Goal: Entertainment & Leisure: Consume media (video, audio)

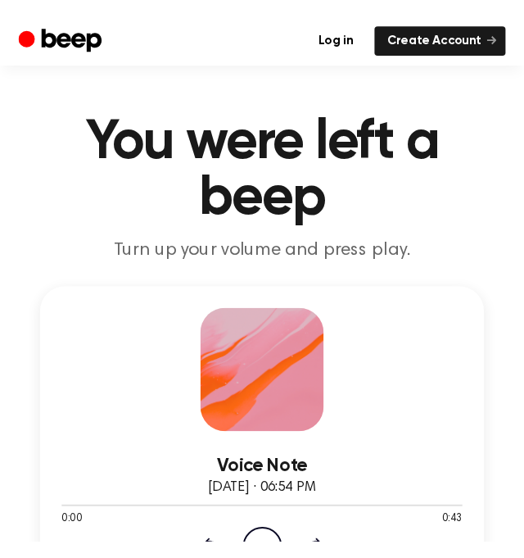
scroll to position [219, 0]
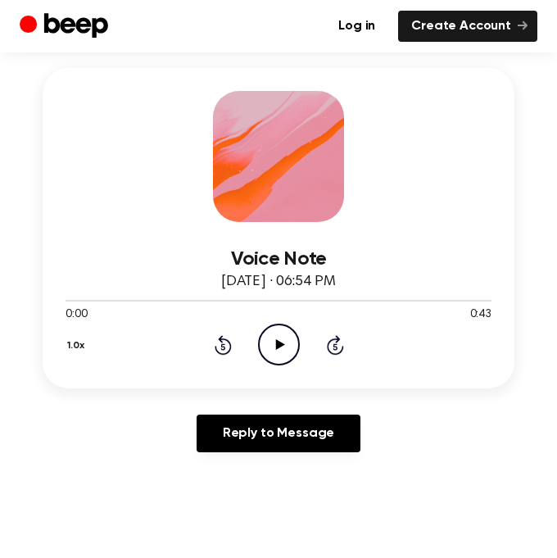
click at [287, 357] on icon "Play Audio" at bounding box center [279, 345] width 42 height 42
click at [224, 333] on div "1.0x Rewind 5 seconds Pause Audio Skip 5 seconds" at bounding box center [279, 345] width 426 height 42
click at [226, 336] on icon "Rewind 5 seconds" at bounding box center [223, 344] width 18 height 21
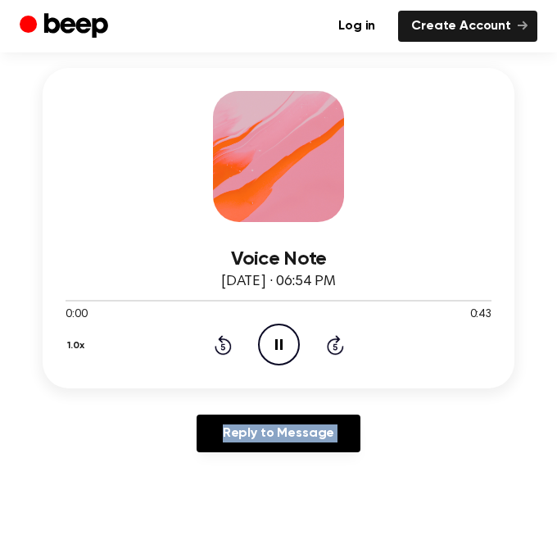
click at [226, 336] on icon "Rewind 5 seconds" at bounding box center [223, 344] width 18 height 21
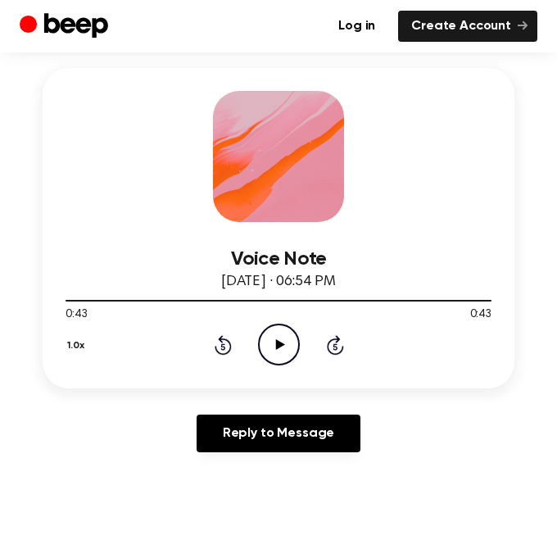
click at [271, 339] on icon "Play Audio" at bounding box center [279, 345] width 42 height 42
click at [258, 353] on icon "Play Audio" at bounding box center [279, 345] width 42 height 42
click at [290, 365] on icon "Play Audio" at bounding box center [279, 345] width 42 height 42
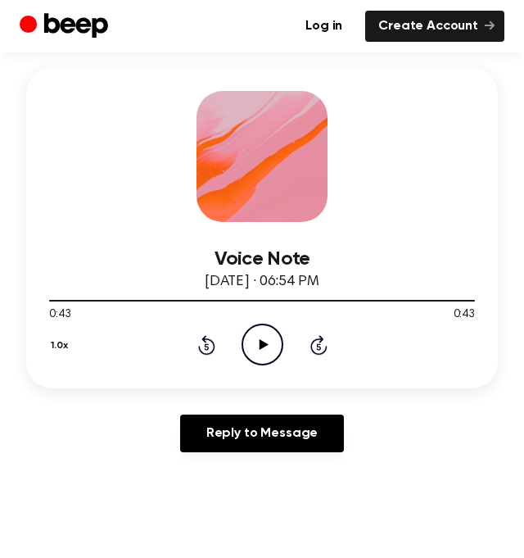
click at [263, 356] on icon "Play Audio" at bounding box center [263, 345] width 42 height 42
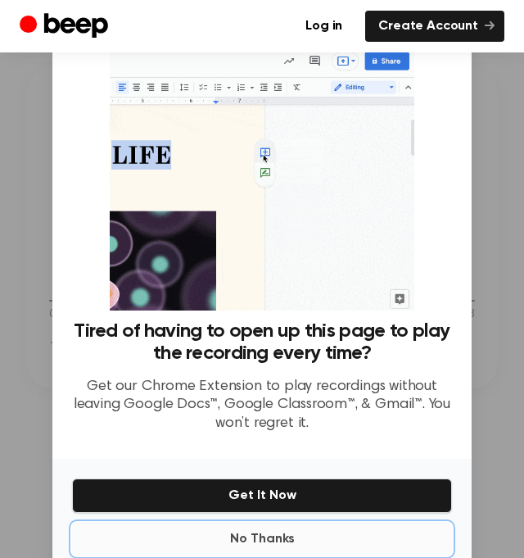
click at [285, 541] on button "No Thanks" at bounding box center [262, 539] width 380 height 33
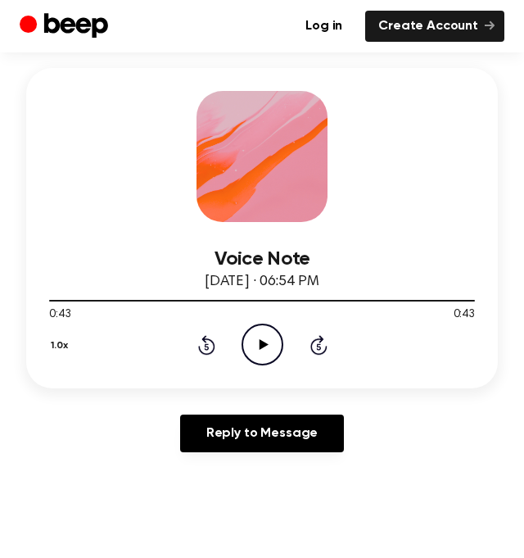
click at [265, 336] on icon "Play Audio" at bounding box center [263, 345] width 42 height 42
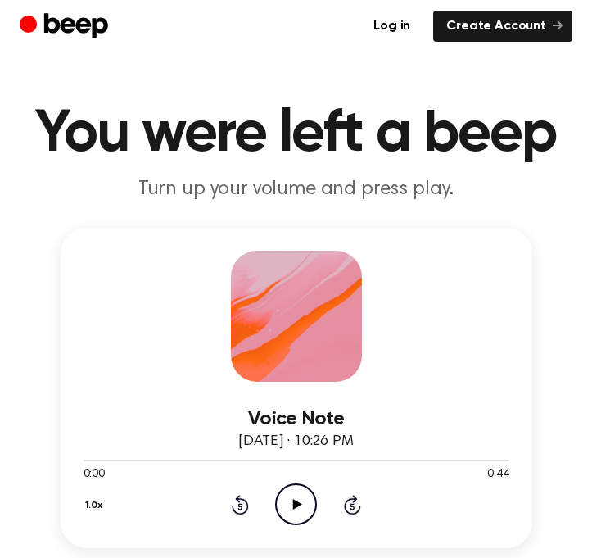
click at [300, 480] on div "0:00 0:44" at bounding box center [297, 474] width 426 height 17
click at [305, 519] on icon "Play Audio" at bounding box center [296, 504] width 42 height 42
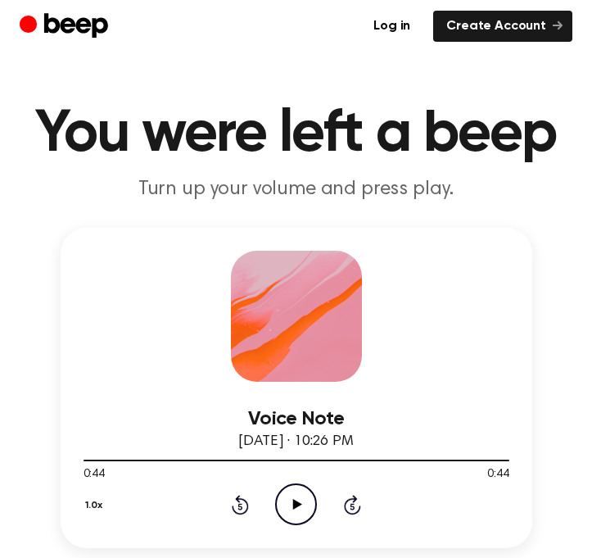
click at [279, 507] on icon "Play Audio" at bounding box center [296, 504] width 42 height 42
click at [304, 512] on icon "Play Audio" at bounding box center [296, 504] width 42 height 42
click at [304, 512] on icon "Pause Audio" at bounding box center [296, 504] width 42 height 42
click at [295, 505] on icon at bounding box center [297, 504] width 9 height 11
click at [293, 498] on icon "Play Audio" at bounding box center [296, 504] width 42 height 42
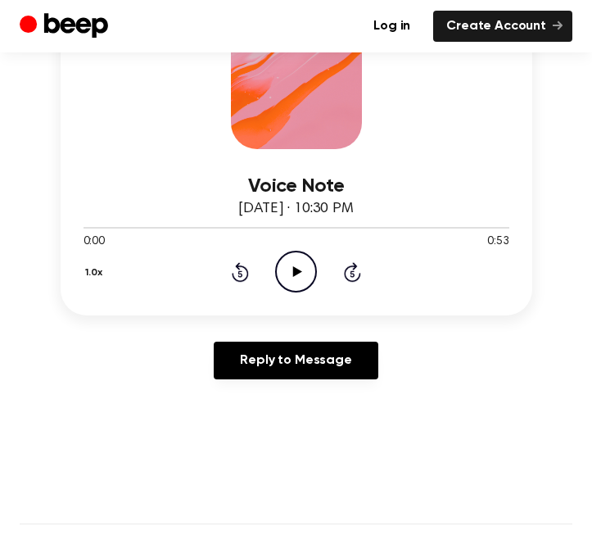
scroll to position [234, 0]
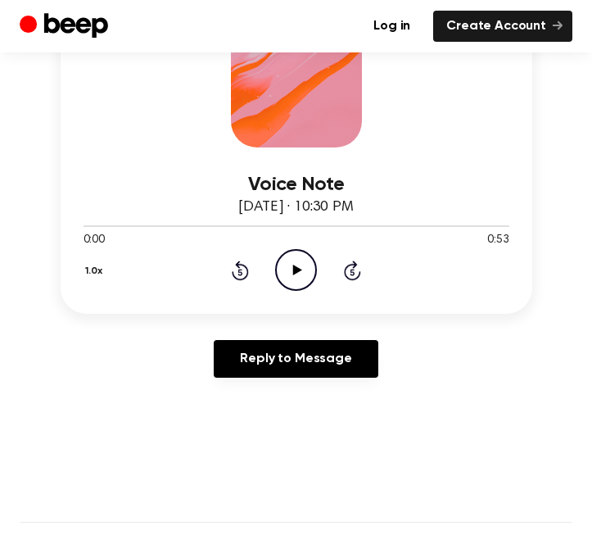
click at [284, 274] on icon "Play Audio" at bounding box center [296, 270] width 42 height 42
click at [297, 265] on icon "Play Audio" at bounding box center [296, 270] width 42 height 42
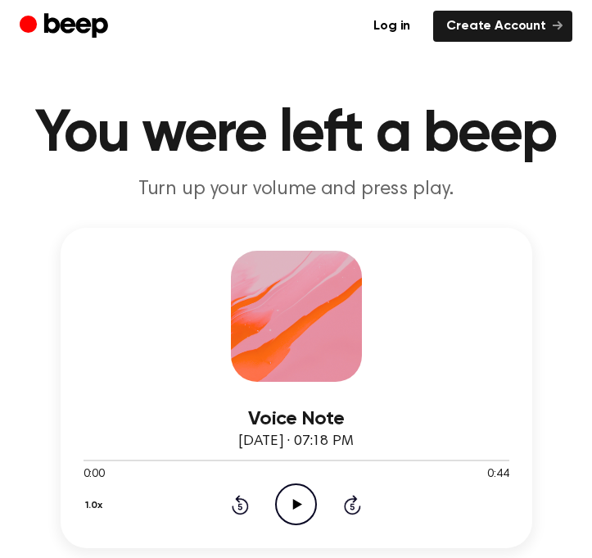
click at [283, 509] on icon "Play Audio" at bounding box center [296, 504] width 42 height 42
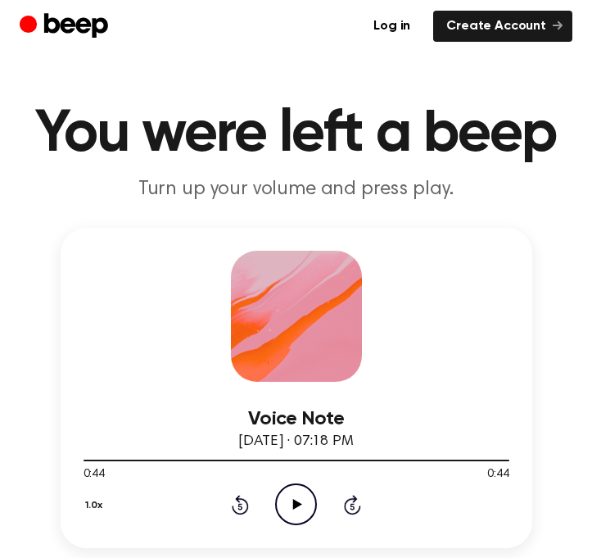
click at [308, 504] on icon "Play Audio" at bounding box center [296, 504] width 42 height 42
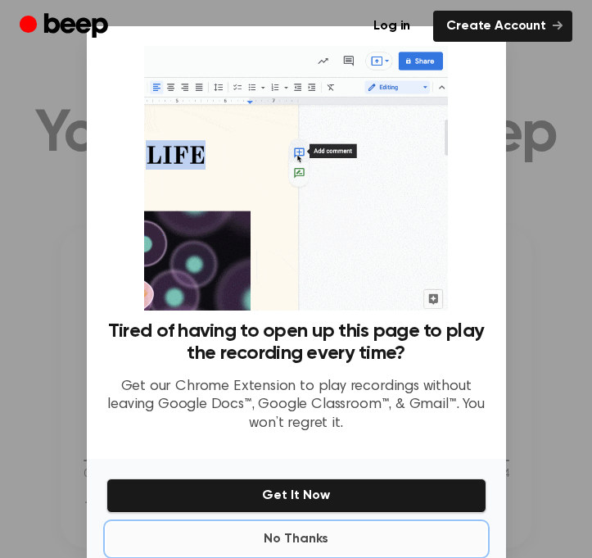
click at [274, 530] on button "No Thanks" at bounding box center [296, 539] width 380 height 33
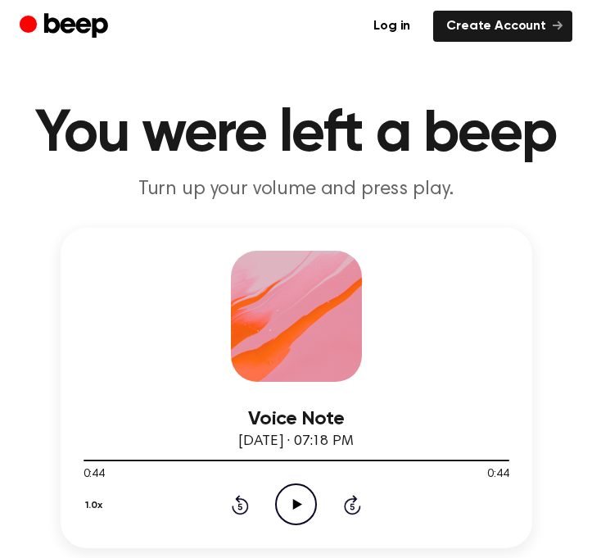
click at [294, 504] on icon at bounding box center [297, 504] width 9 height 11
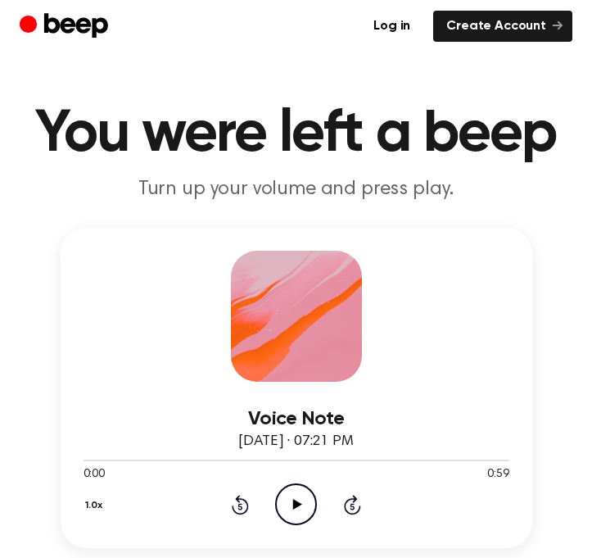
click at [302, 517] on icon "Play Audio" at bounding box center [296, 504] width 42 height 42
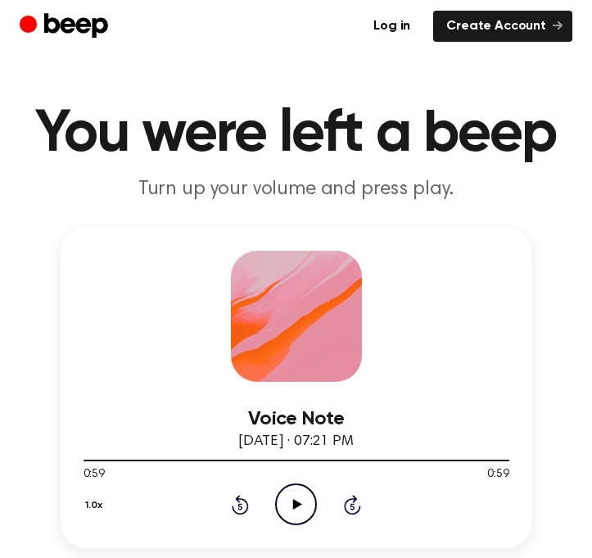
click at [284, 500] on icon "Play Audio" at bounding box center [296, 504] width 42 height 42
click at [286, 503] on icon "Play Audio" at bounding box center [296, 504] width 42 height 42
click at [283, 486] on icon "Play Audio" at bounding box center [296, 504] width 42 height 42
click at [294, 499] on icon "Play Audio" at bounding box center [296, 504] width 42 height 42
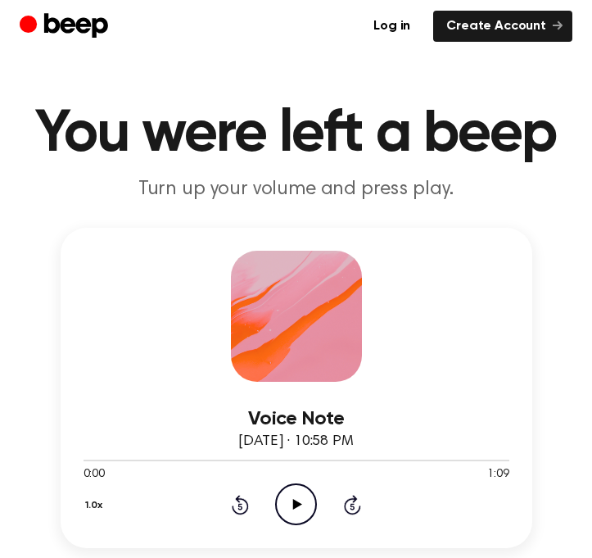
click at [305, 488] on icon "Play Audio" at bounding box center [296, 504] width 42 height 42
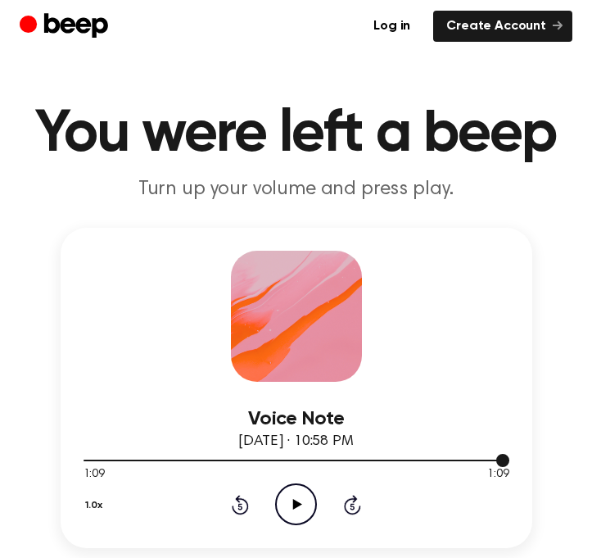
click at [212, 463] on div at bounding box center [297, 459] width 426 height 13
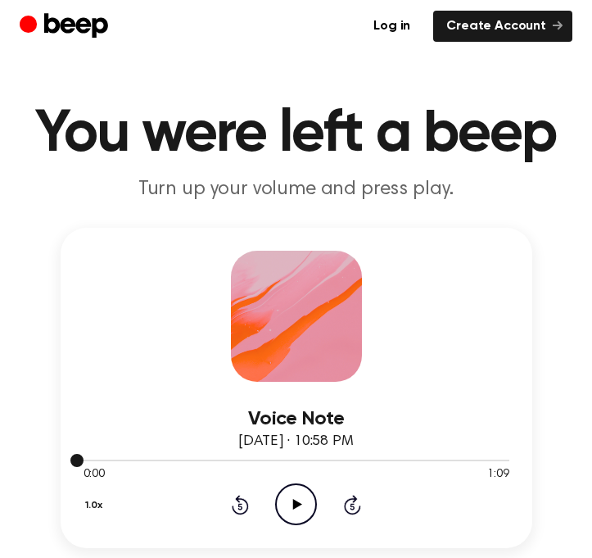
click at [212, 463] on div at bounding box center [297, 459] width 426 height 13
click at [504, 458] on div at bounding box center [297, 459] width 426 height 13
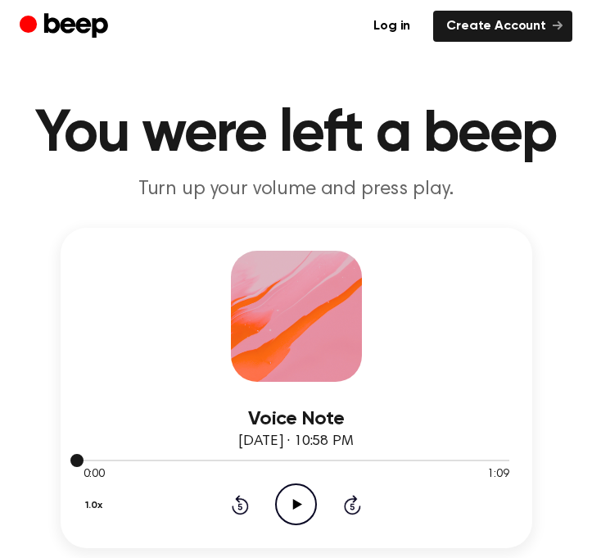
click at [504, 458] on div at bounding box center [297, 459] width 426 height 13
click at [488, 460] on div at bounding box center [297, 461] width 426 height 2
click at [357, 460] on div at bounding box center [297, 461] width 426 height 2
click at [357, 502] on icon "Skip 5 seconds" at bounding box center [352, 504] width 18 height 21
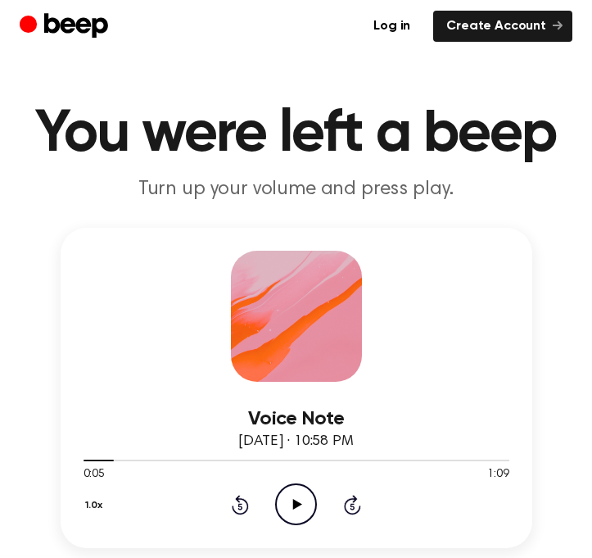
click at [357, 502] on icon "Skip 5 seconds" at bounding box center [352, 504] width 18 height 21
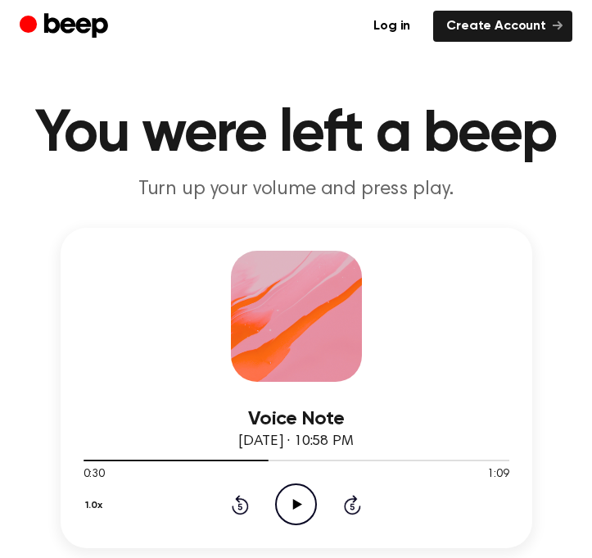
click at [357, 502] on icon "Skip 5 seconds" at bounding box center [352, 504] width 18 height 21
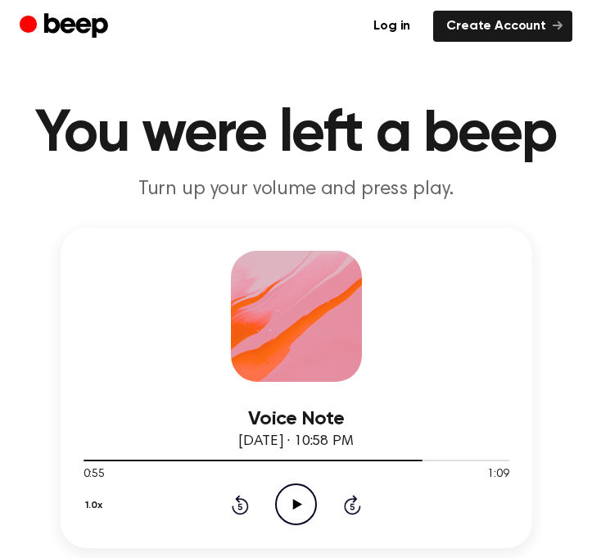
click at [357, 502] on icon "Skip 5 seconds" at bounding box center [352, 504] width 18 height 21
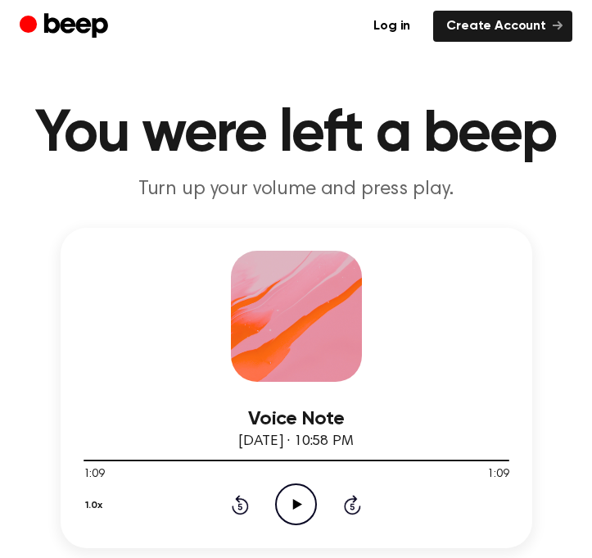
click at [357, 502] on icon "Skip 5 seconds" at bounding box center [352, 504] width 18 height 21
click at [161, 460] on div at bounding box center [297, 461] width 426 height 2
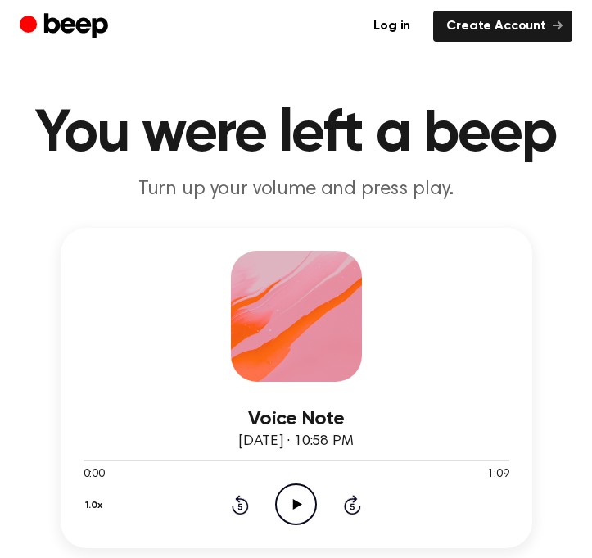
click at [434, 451] on div "Voice Note August 26, 2024 · 10:58 PM" at bounding box center [297, 430] width 426 height 45
click at [360, 513] on icon "Skip 5 seconds" at bounding box center [352, 504] width 18 height 21
click at [442, 456] on div at bounding box center [297, 459] width 426 height 13
click at [440, 458] on div at bounding box center [297, 459] width 426 height 13
click at [362, 504] on div "1.0x Rewind 5 seconds Play Audio Skip 5 seconds" at bounding box center [297, 504] width 426 height 42
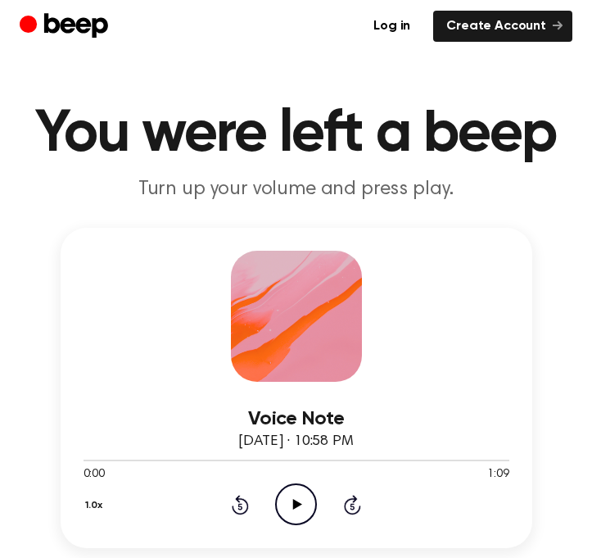
click at [349, 505] on icon "Skip 5 seconds" at bounding box center [352, 504] width 18 height 21
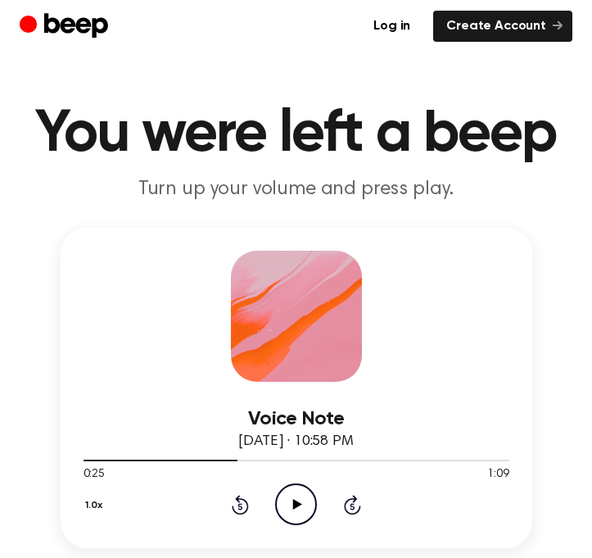
click at [349, 505] on icon "Skip 5 seconds" at bounding box center [352, 504] width 18 height 21
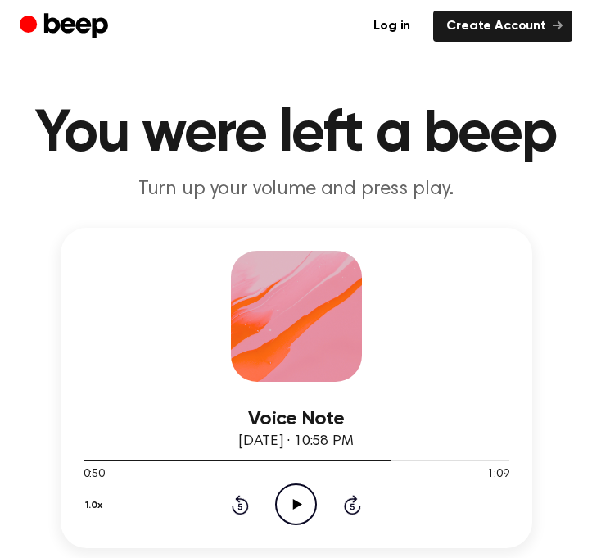
click at [349, 505] on icon "Skip 5 seconds" at bounding box center [352, 504] width 18 height 21
click at [509, 460] on span at bounding box center [502, 460] width 13 height 13
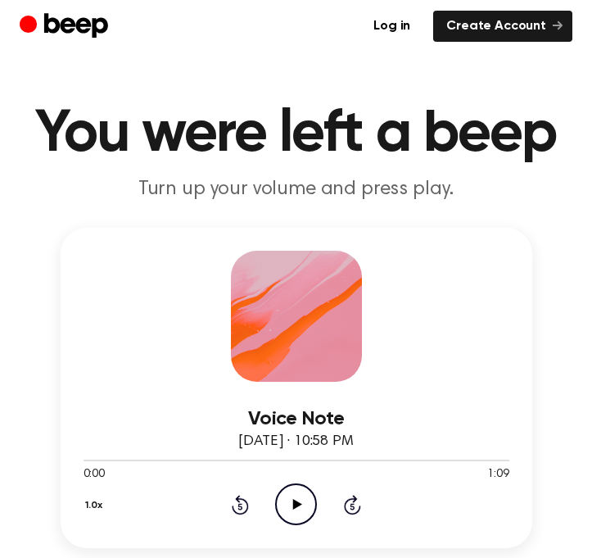
click at [295, 496] on icon "Play Audio" at bounding box center [296, 504] width 42 height 42
